Goal: Task Accomplishment & Management: Use online tool/utility

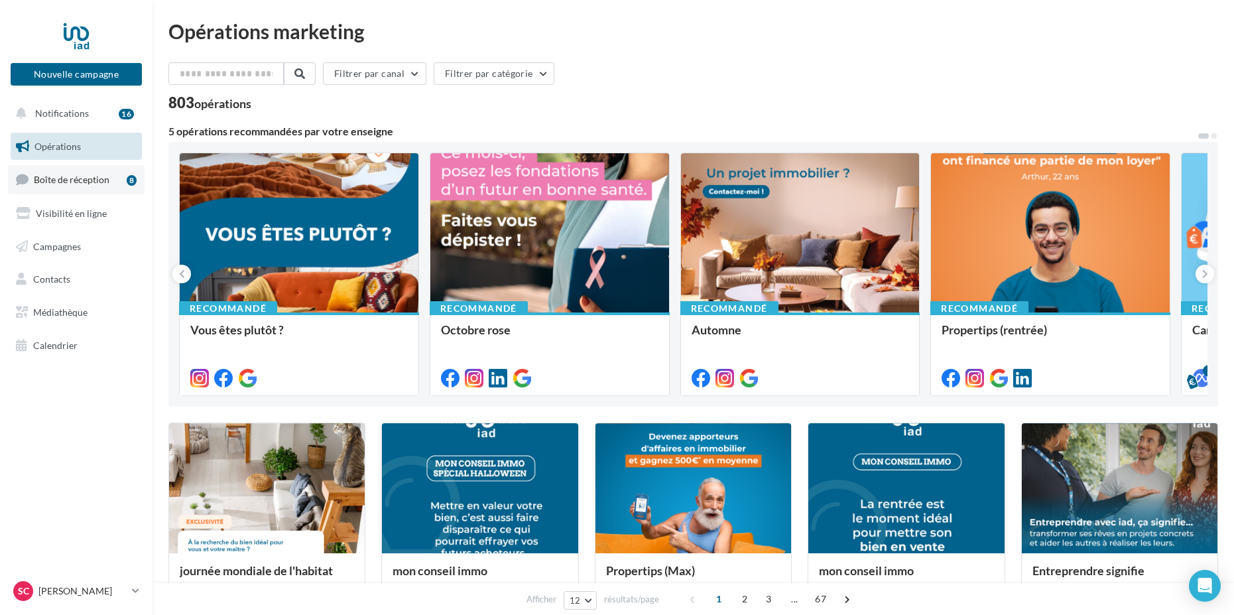
click at [81, 184] on span "Boîte de réception" at bounding box center [72, 179] width 76 height 11
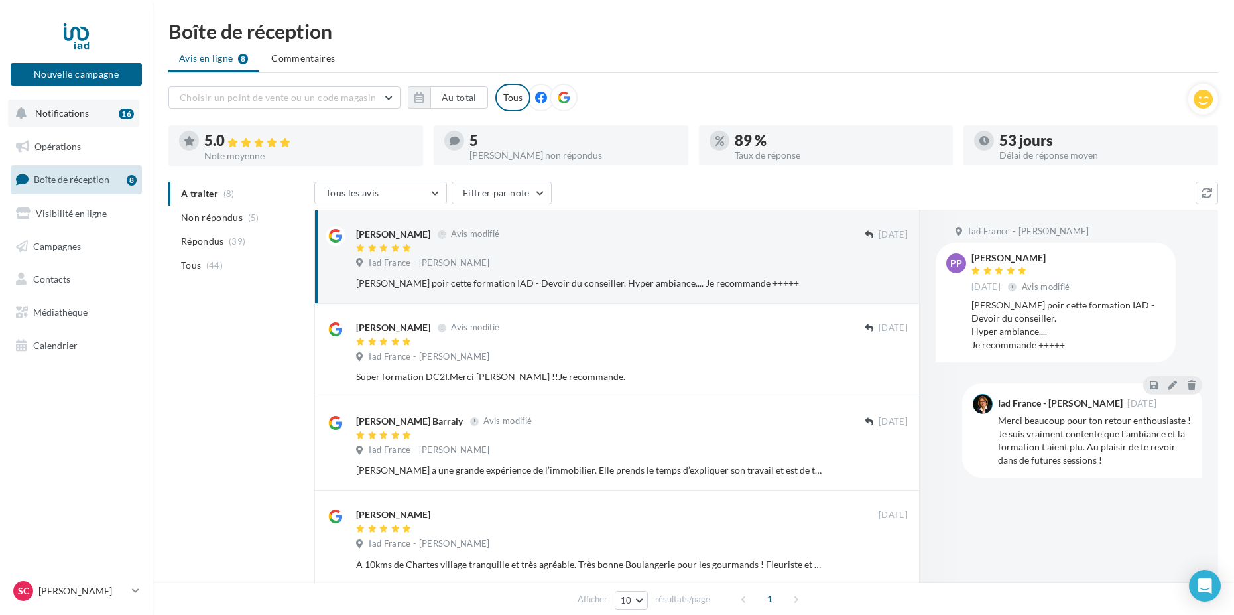
click at [92, 117] on button "Notifications 16" at bounding box center [73, 113] width 131 height 28
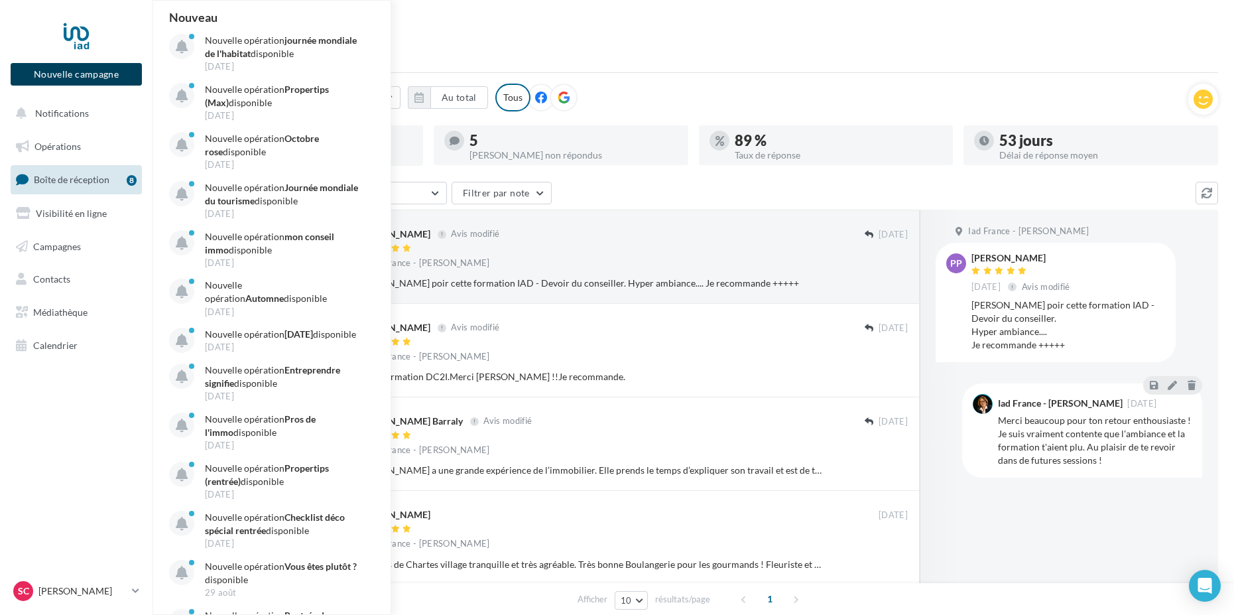
click at [92, 78] on button "Nouvelle campagne" at bounding box center [76, 74] width 131 height 23
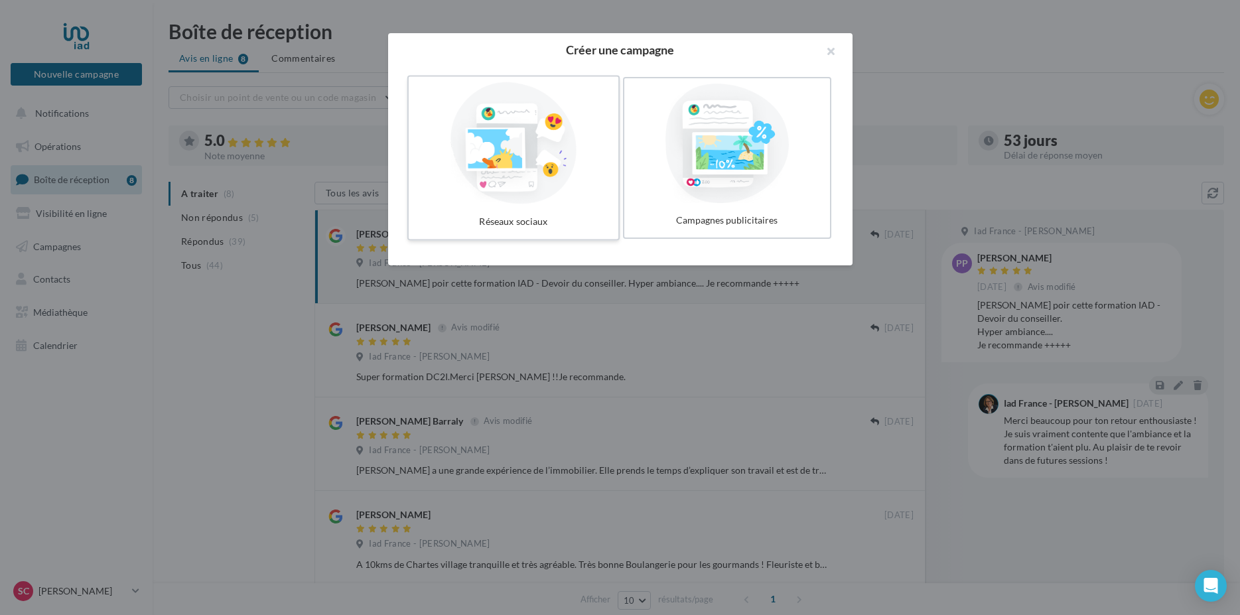
click at [551, 155] on div at bounding box center [513, 143] width 199 height 122
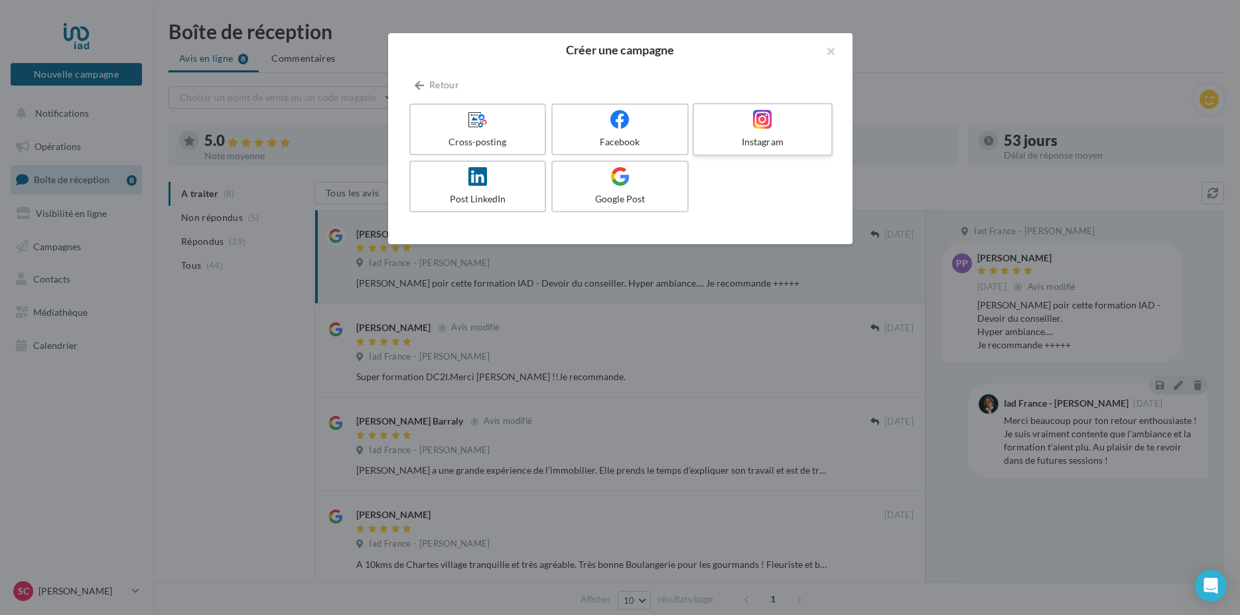
click at [722, 123] on div at bounding box center [762, 119] width 126 height 21
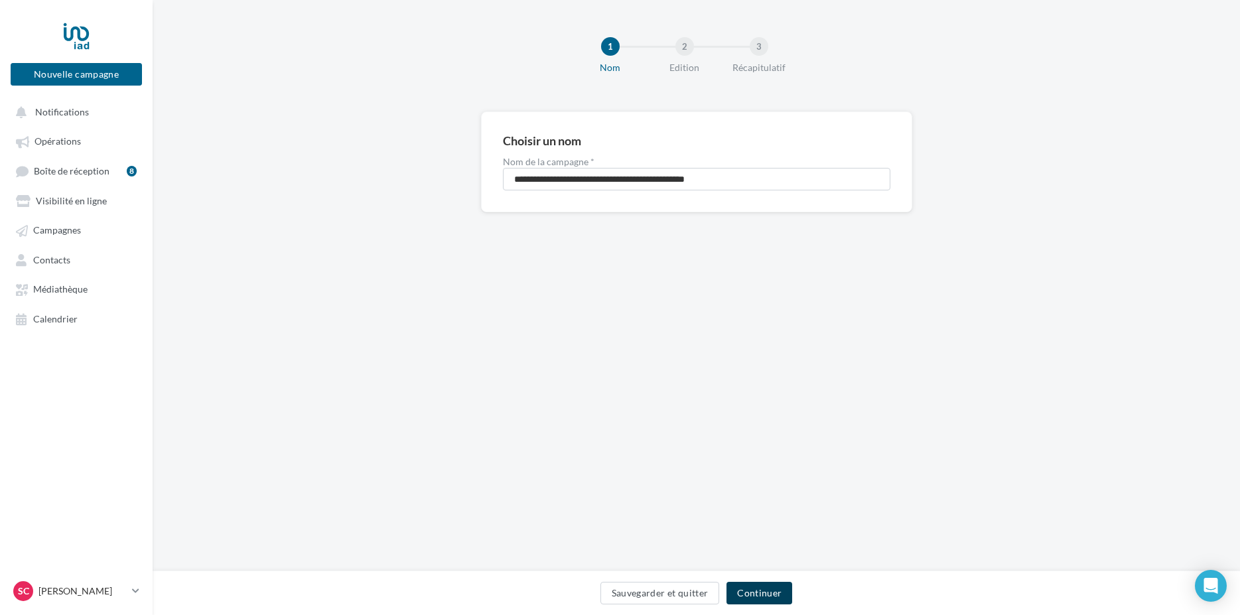
click at [784, 594] on button "Continuer" at bounding box center [759, 593] width 66 height 23
